Goal: Information Seeking & Learning: Find specific fact

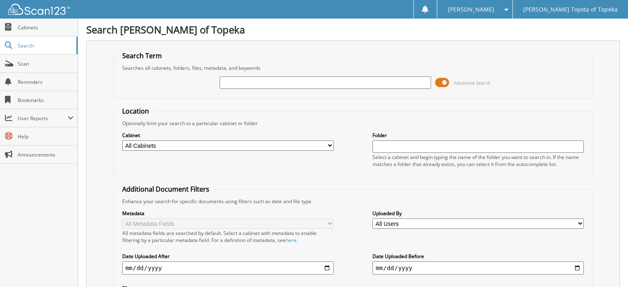
click at [268, 81] on input "text" at bounding box center [325, 82] width 211 height 12
type input "B5597M"
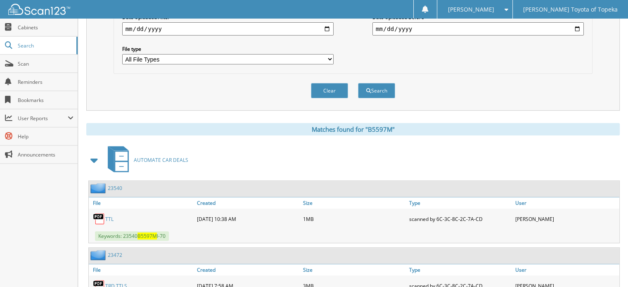
scroll to position [277, 0]
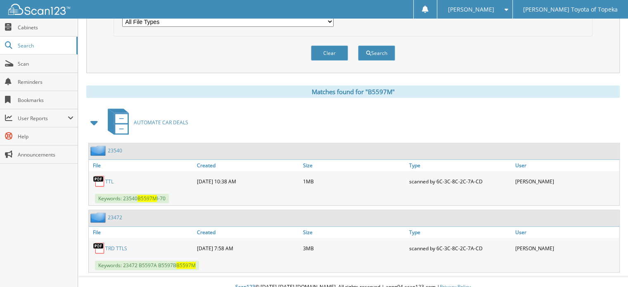
click at [109, 178] on link "TTL" at bounding box center [109, 181] width 8 height 7
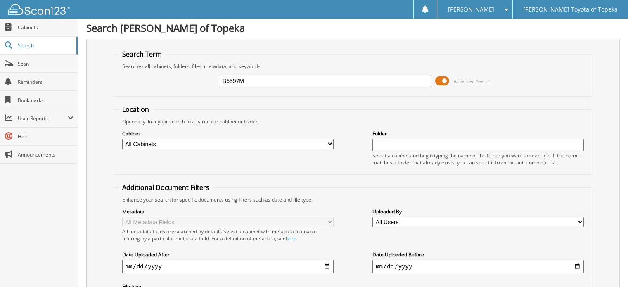
scroll to position [0, 0]
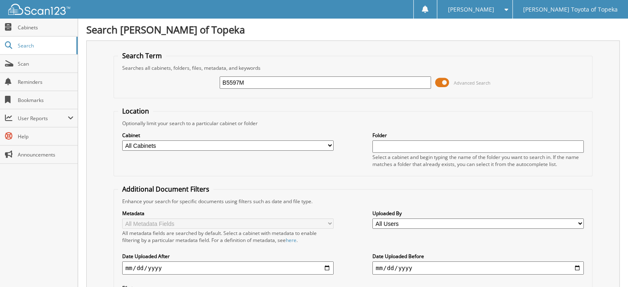
click at [275, 77] on input "B5597M" at bounding box center [325, 82] width 211 height 12
type input "N4541A"
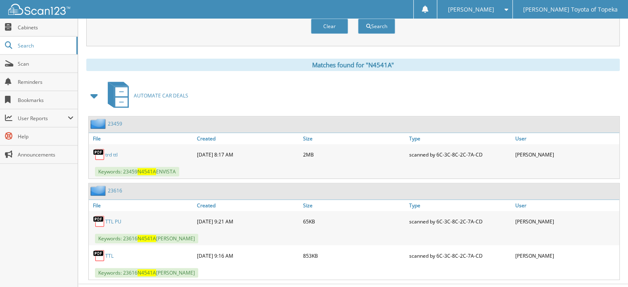
scroll to position [310, 0]
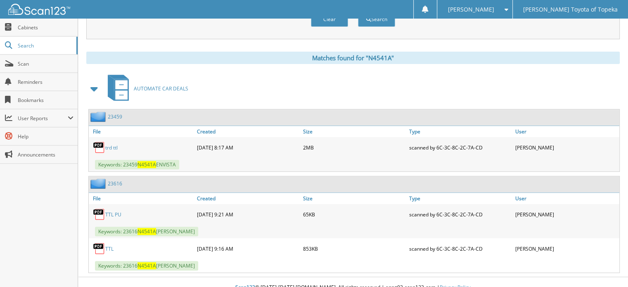
click at [111, 245] on link "TTL" at bounding box center [109, 248] width 8 height 7
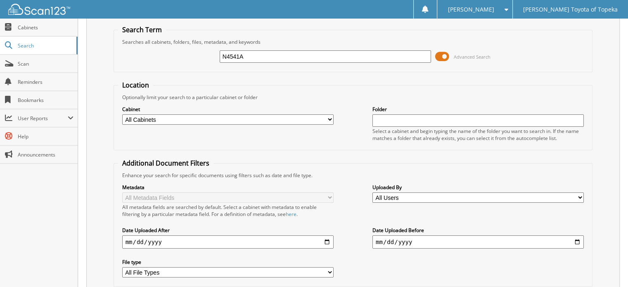
scroll to position [0, 0]
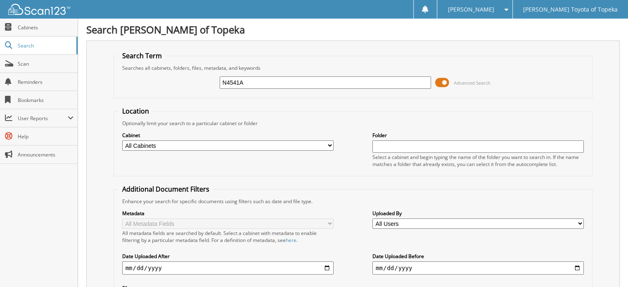
click at [253, 88] on div "N4541A" at bounding box center [325, 83] width 211 height 14
click at [254, 88] on div "N4541A" at bounding box center [325, 83] width 211 height 14
click at [253, 79] on input "N4541A" at bounding box center [325, 82] width 211 height 12
type input "B5597B"
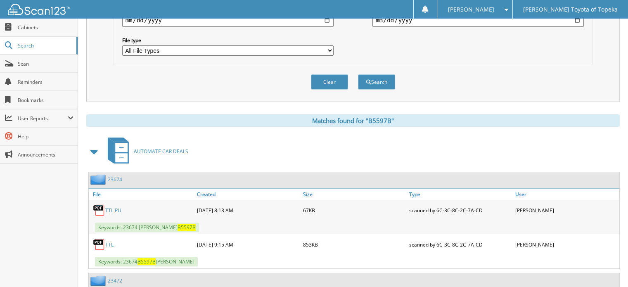
scroll to position [310, 0]
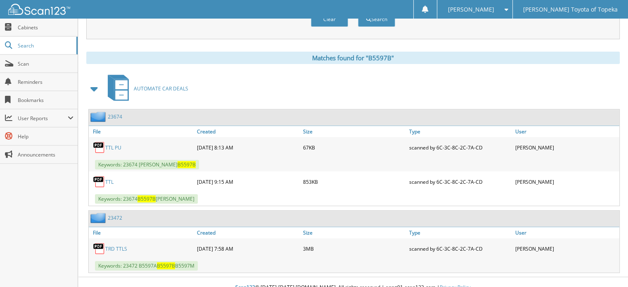
click at [108, 178] on link "TTL" at bounding box center [109, 181] width 8 height 7
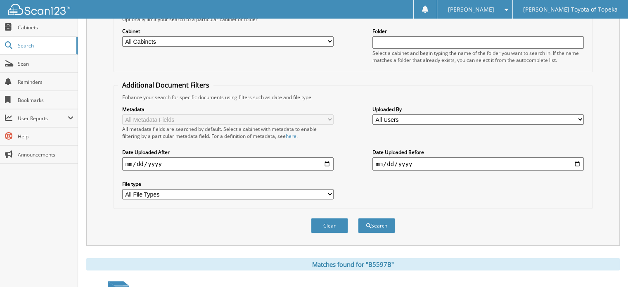
scroll to position [0, 0]
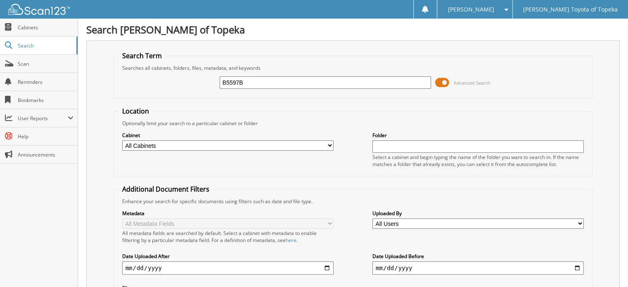
click at [246, 76] on input "B5597B" at bounding box center [325, 82] width 211 height 12
type input "B5643B"
type input "B5897A"
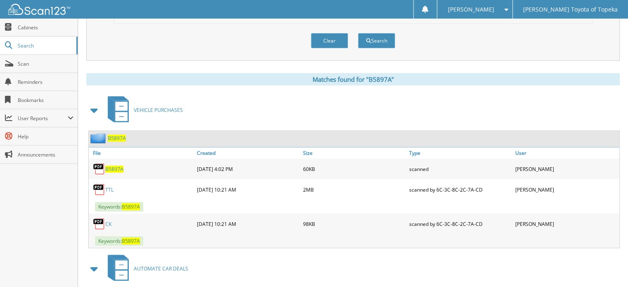
scroll to position [401, 0]
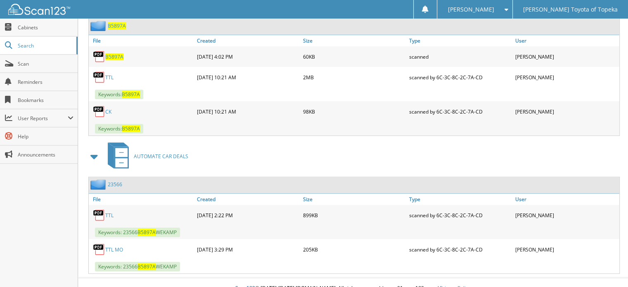
click at [110, 212] on link "TTL" at bounding box center [109, 215] width 8 height 7
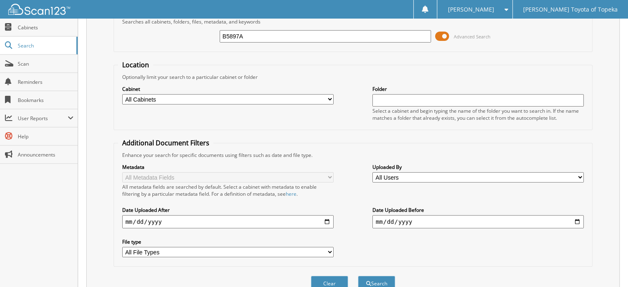
scroll to position [0, 0]
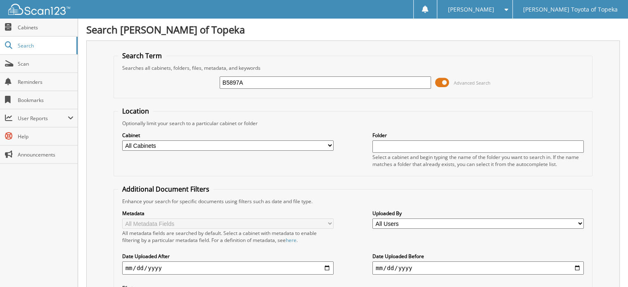
click at [258, 78] on input "B5897A" at bounding box center [325, 82] width 211 height 12
type input "B5892B"
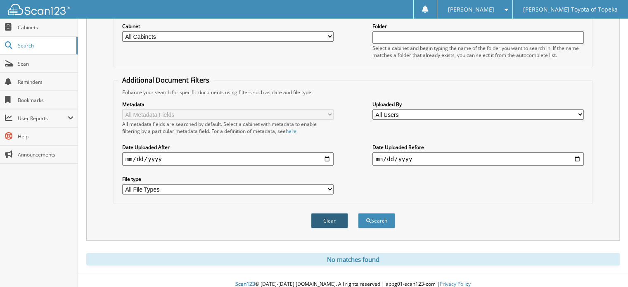
click at [332, 213] on button "Clear" at bounding box center [329, 220] width 37 height 15
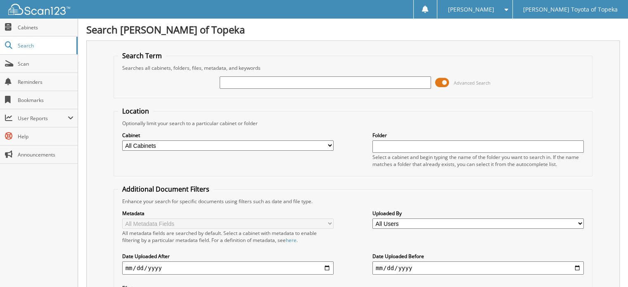
click at [244, 77] on input "text" at bounding box center [325, 82] width 211 height 12
type input "B5892A"
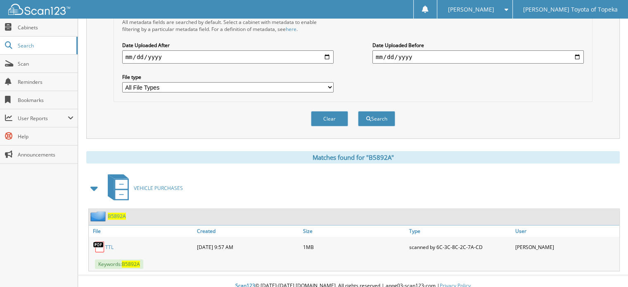
scroll to position [5, 0]
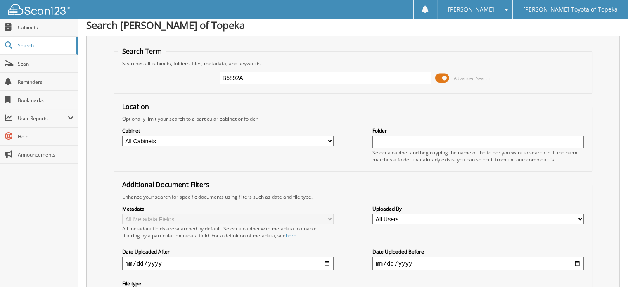
click at [278, 73] on input "B5892A" at bounding box center [325, 78] width 211 height 12
type input "B5829B"
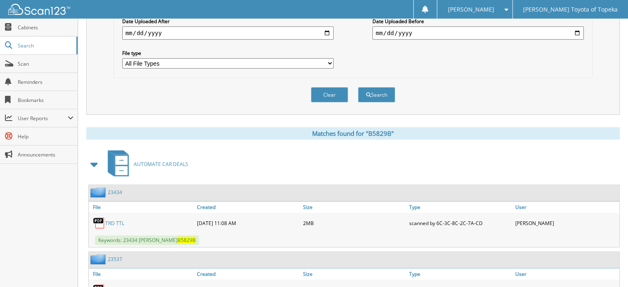
scroll to position [277, 0]
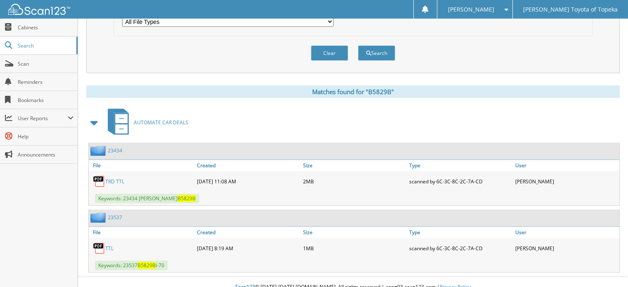
click at [107, 245] on link "TTL" at bounding box center [109, 248] width 8 height 7
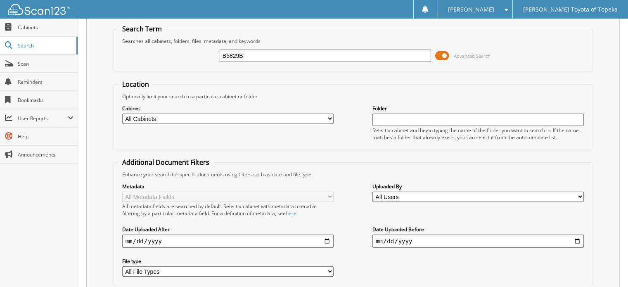
scroll to position [0, 0]
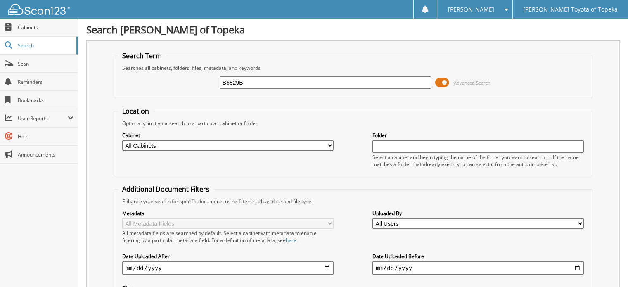
click at [251, 76] on input "B5829B" at bounding box center [325, 82] width 211 height 12
type input "B5576D"
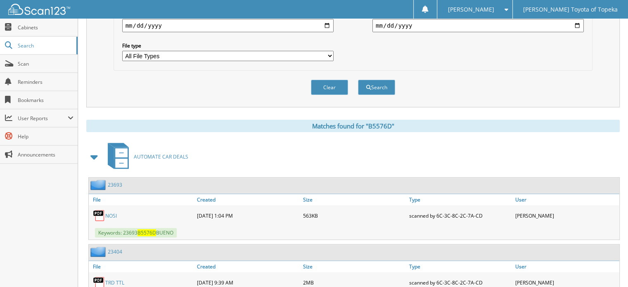
scroll to position [248, 0]
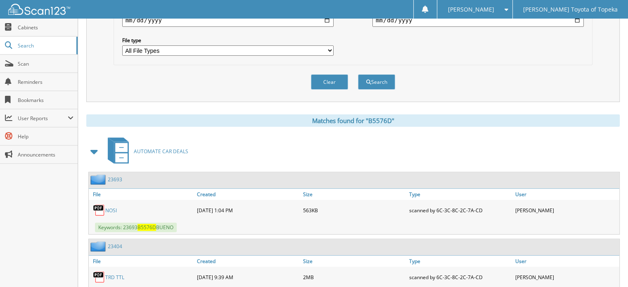
click at [110, 274] on link "TRD TTL" at bounding box center [114, 277] width 19 height 7
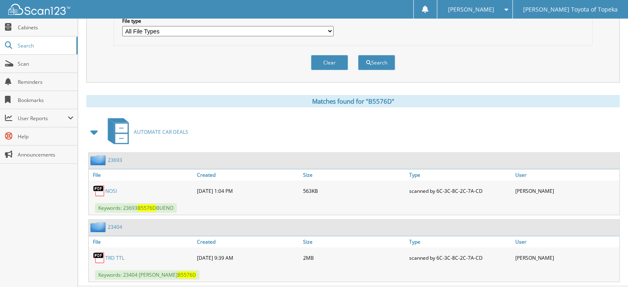
scroll to position [277, 0]
